Goal: Check status: Check status

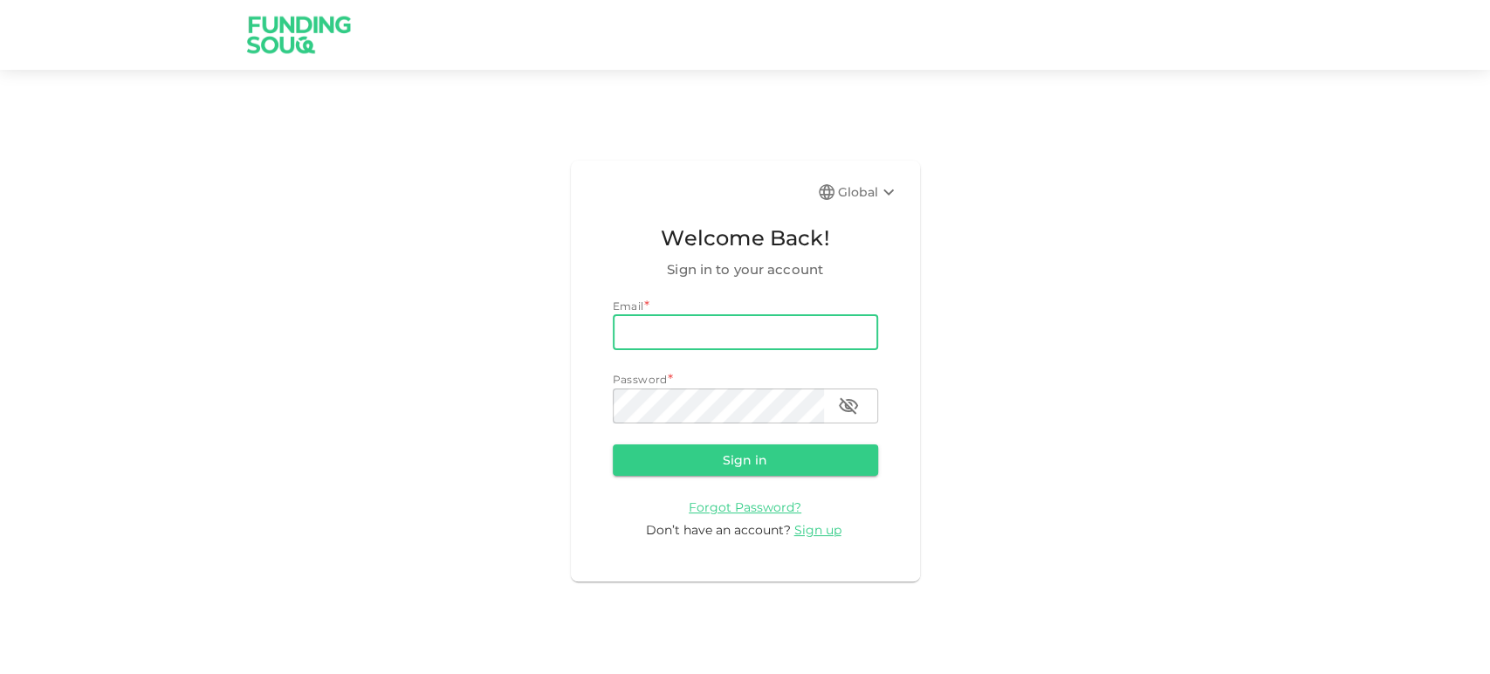
click at [703, 332] on input "email" at bounding box center [745, 332] width 265 height 35
paste input "[EMAIL_ADDRESS][DOMAIN_NAME]"
type input "[EMAIL_ADDRESS][DOMAIN_NAME]"
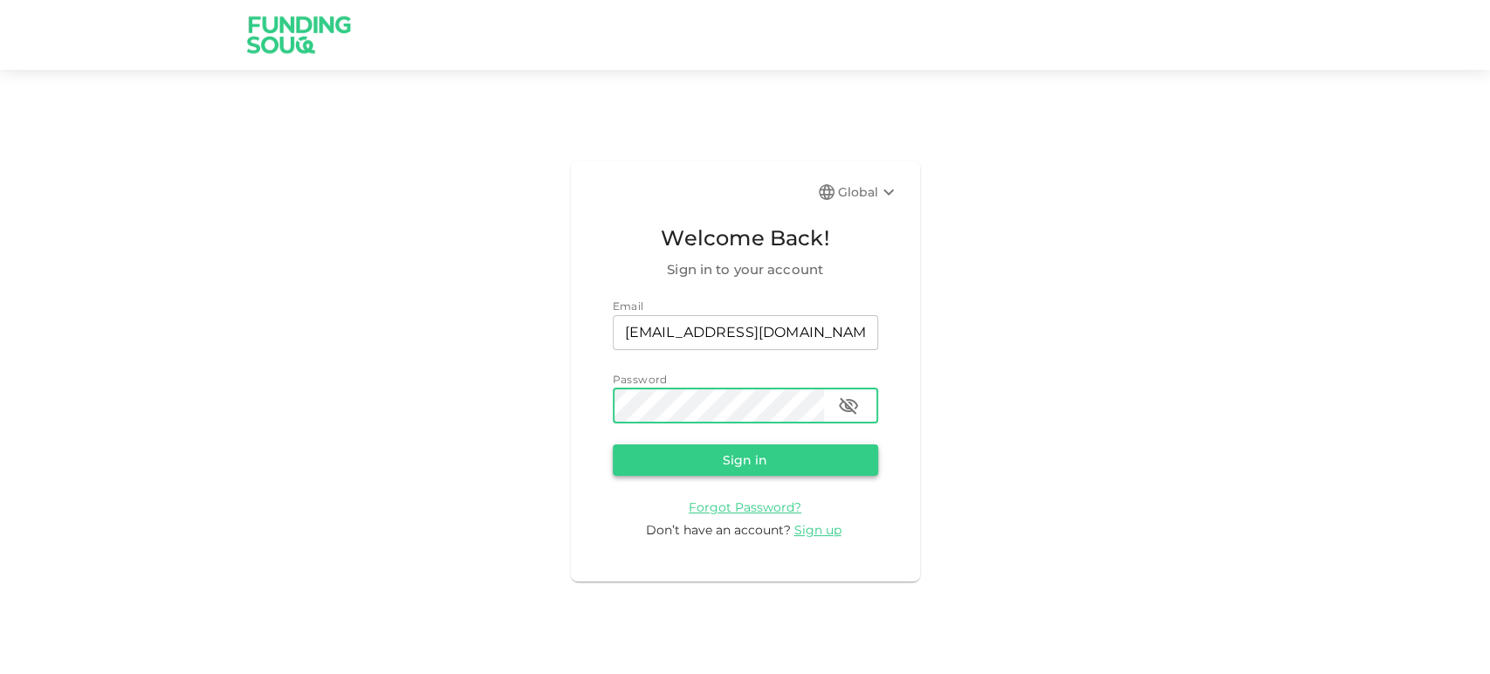
click at [684, 469] on button "Sign in" at bounding box center [745, 459] width 265 height 31
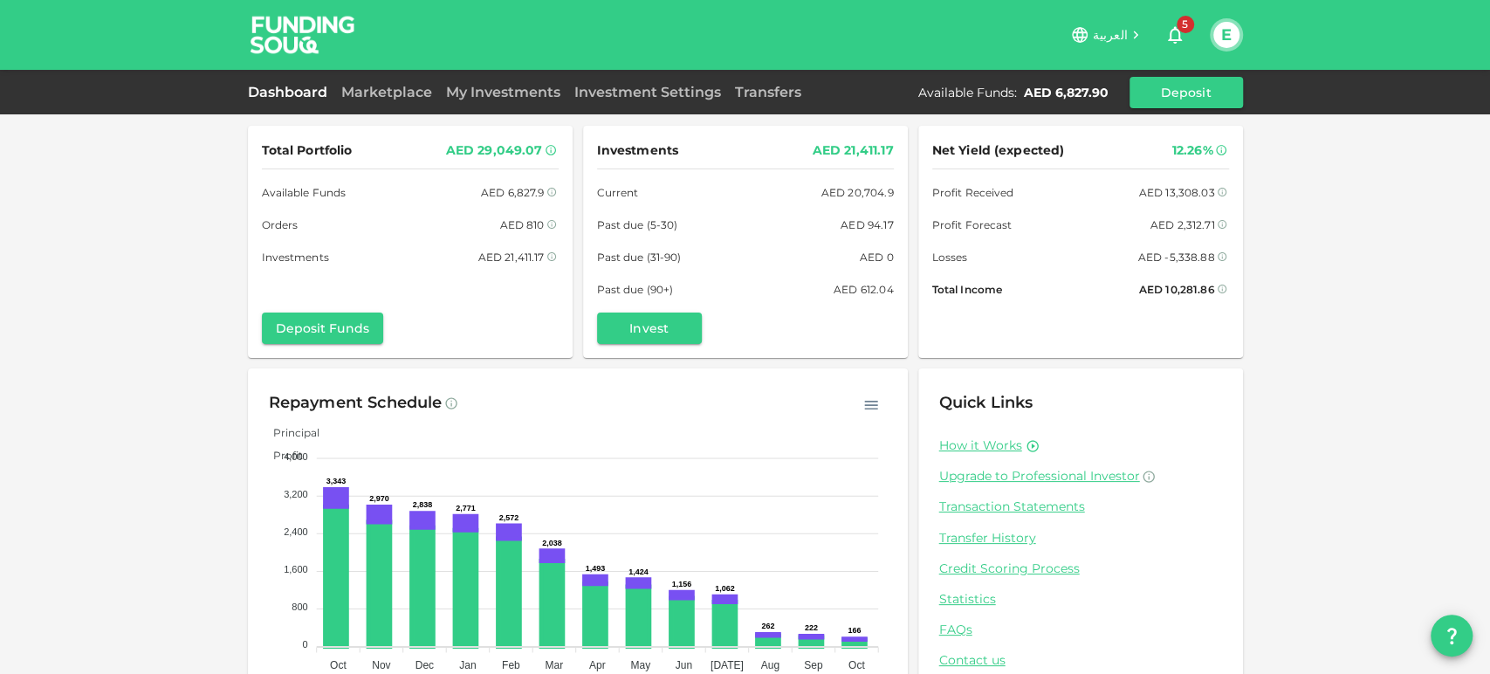
click at [519, 85] on link "My Investments" at bounding box center [503, 92] width 128 height 17
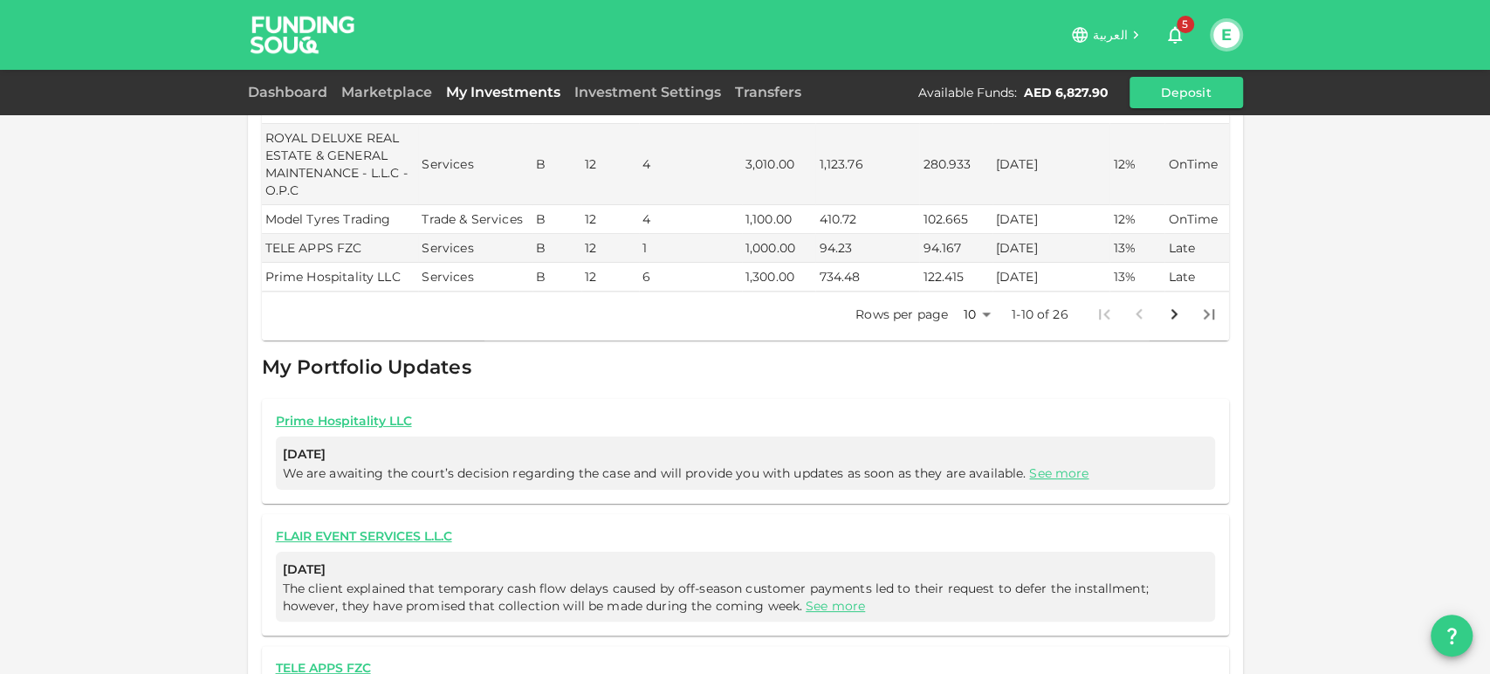
scroll to position [876, 0]
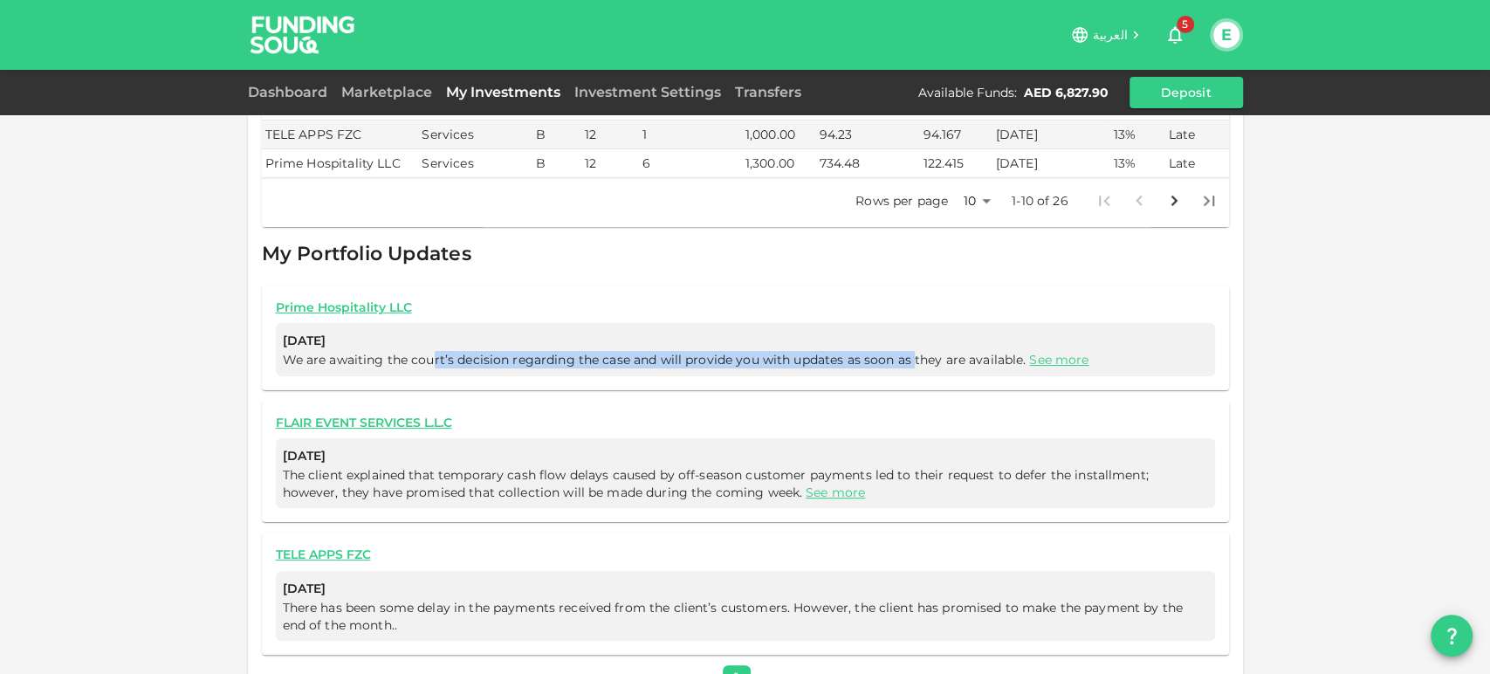
drag, startPoint x: 422, startPoint y: 316, endPoint x: 904, endPoint y: 319, distance: 481.7
click at [904, 352] on span "We are awaiting the court’s decision regarding the case and will provide you wi…" at bounding box center [688, 360] width 810 height 16
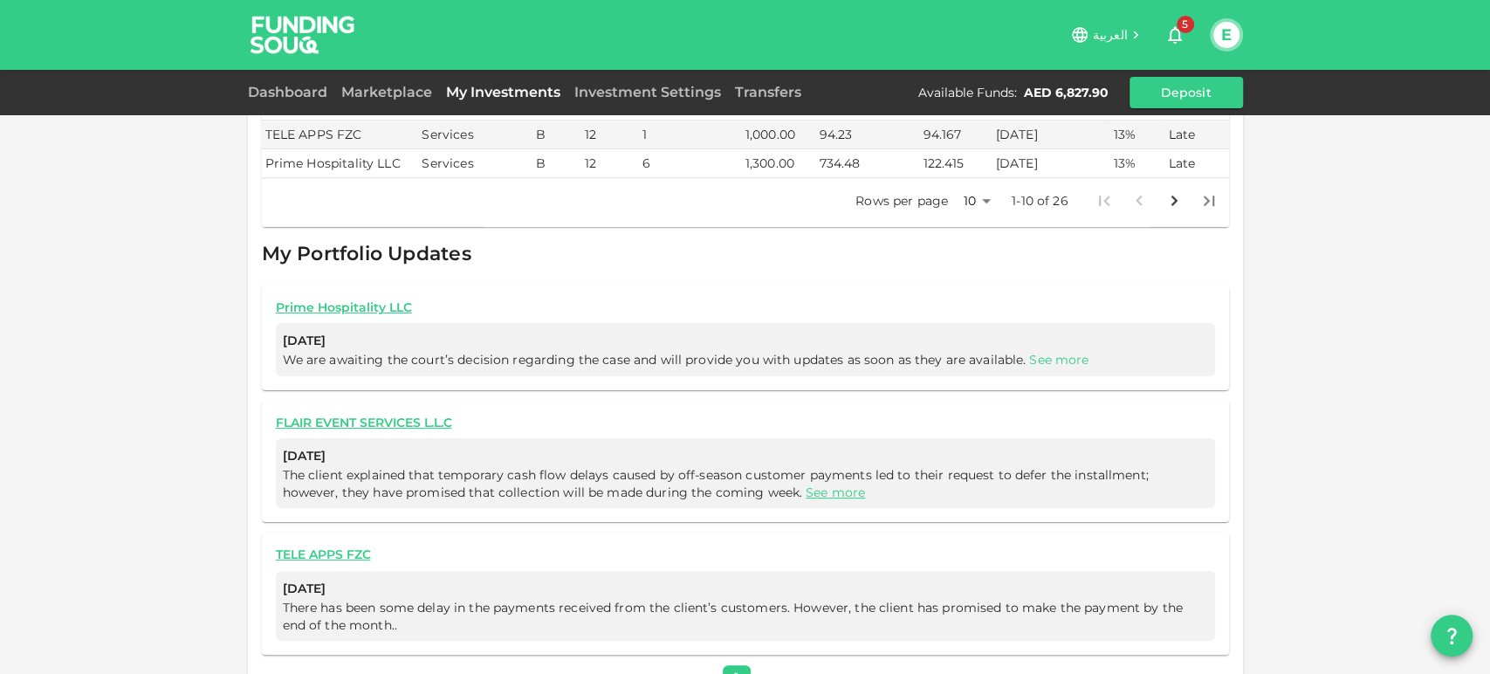
click at [1060, 352] on link "See more" at bounding box center [1058, 360] width 59 height 16
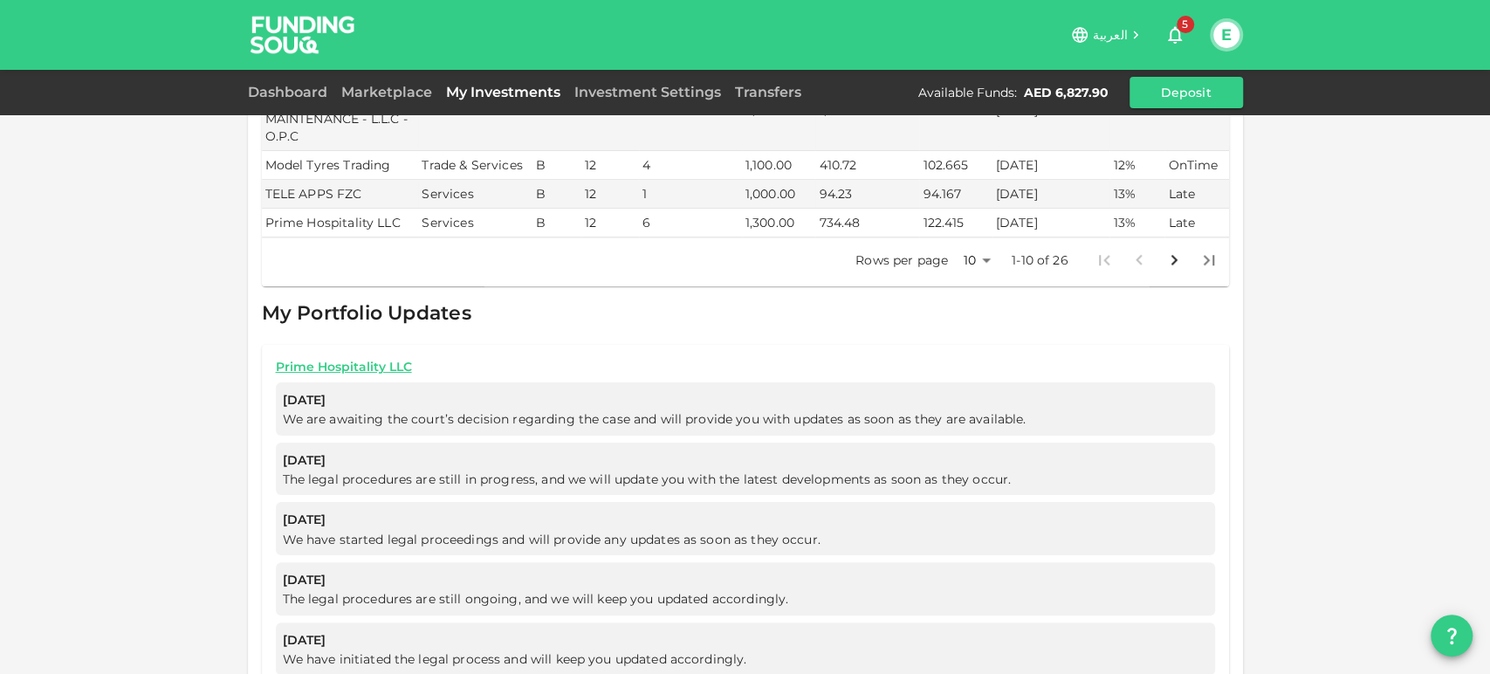
scroll to position [775, 0]
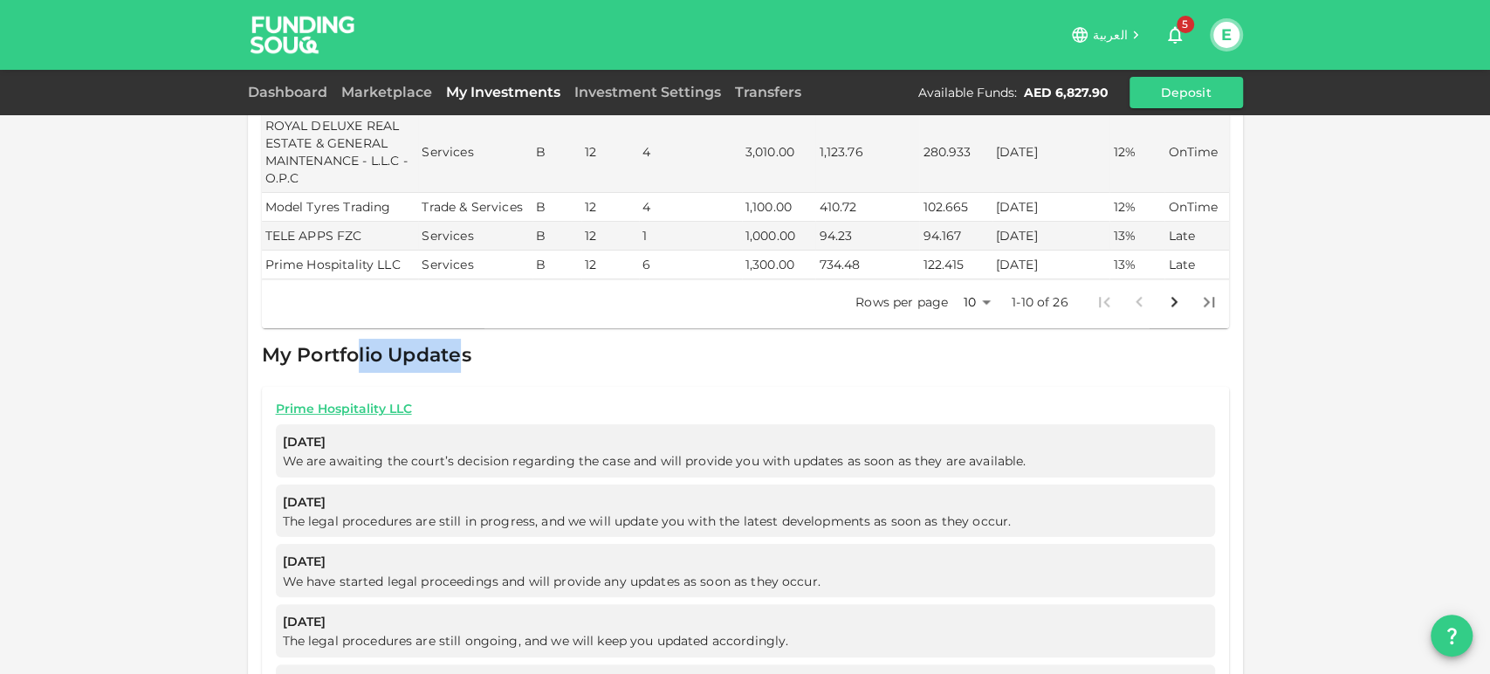
drag, startPoint x: 351, startPoint y: 319, endPoint x: 453, endPoint y: 310, distance: 102.5
click at [453, 343] on span "My Portfolio Updates" at bounding box center [366, 355] width 209 height 24
click at [450, 343] on span "My Portfolio Updates" at bounding box center [366, 355] width 209 height 24
